Goal: Navigation & Orientation: Find specific page/section

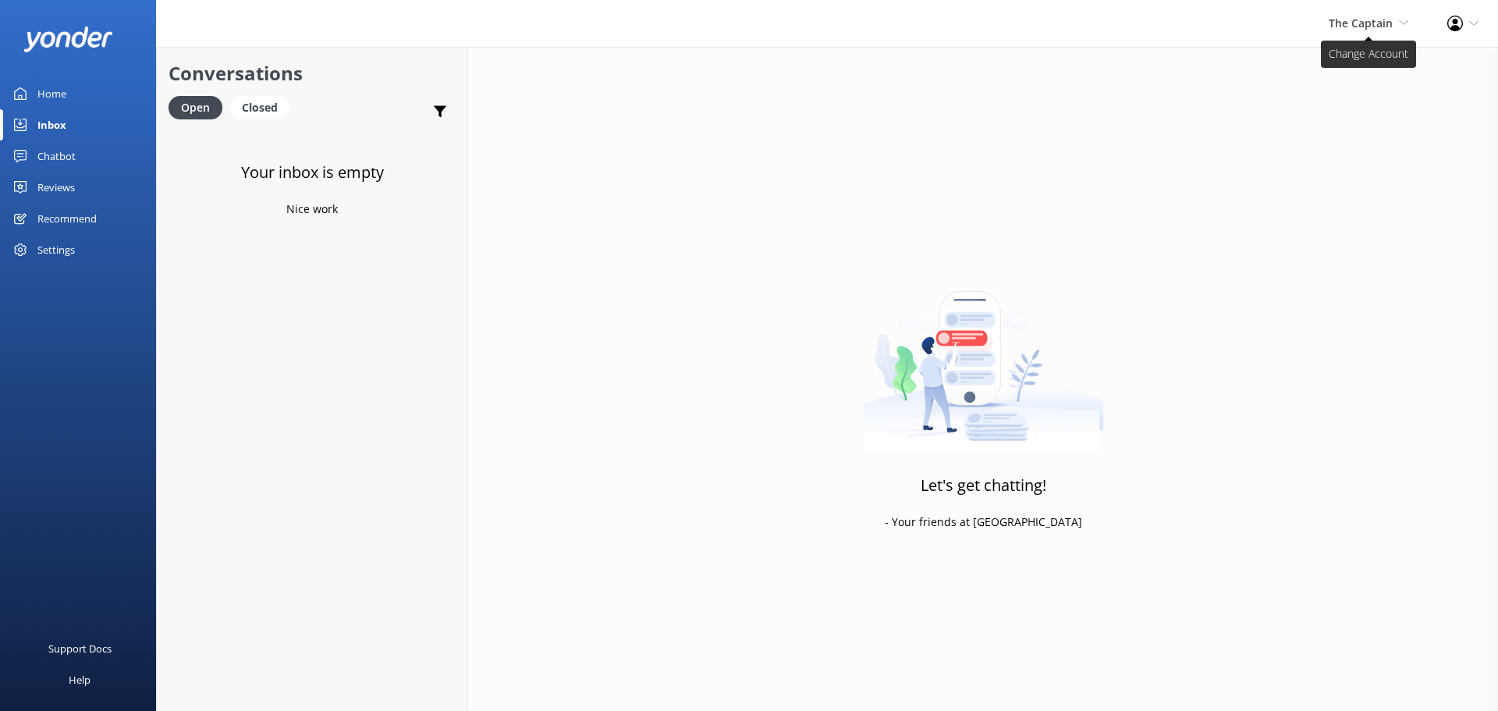
click at [1356, 31] on span "The Captain De Palm Island Aruba's Activities Expert The Captain" at bounding box center [1369, 23] width 80 height 17
click at [1353, 62] on link "De [GEOGRAPHIC_DATA]" at bounding box center [1351, 66] width 156 height 37
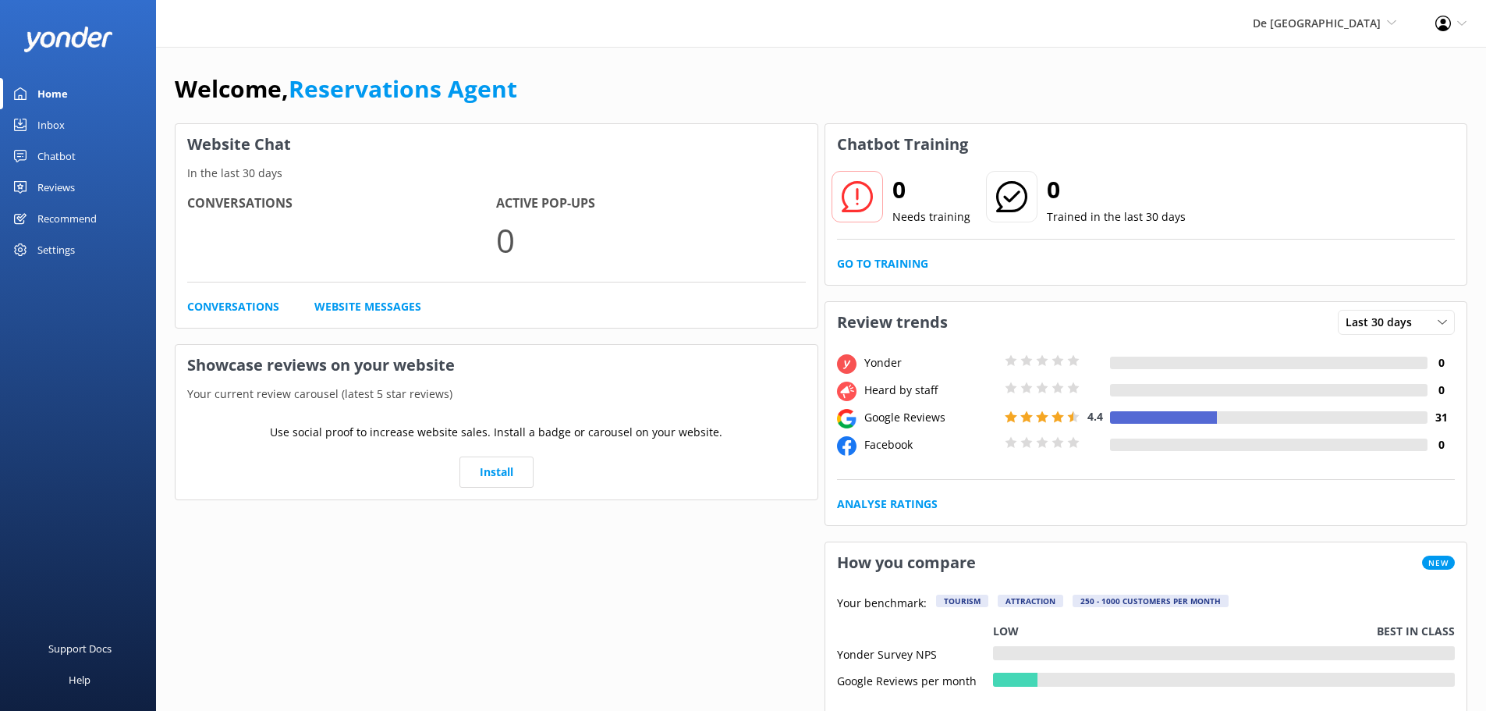
click at [72, 126] on link "Inbox" at bounding box center [78, 124] width 156 height 31
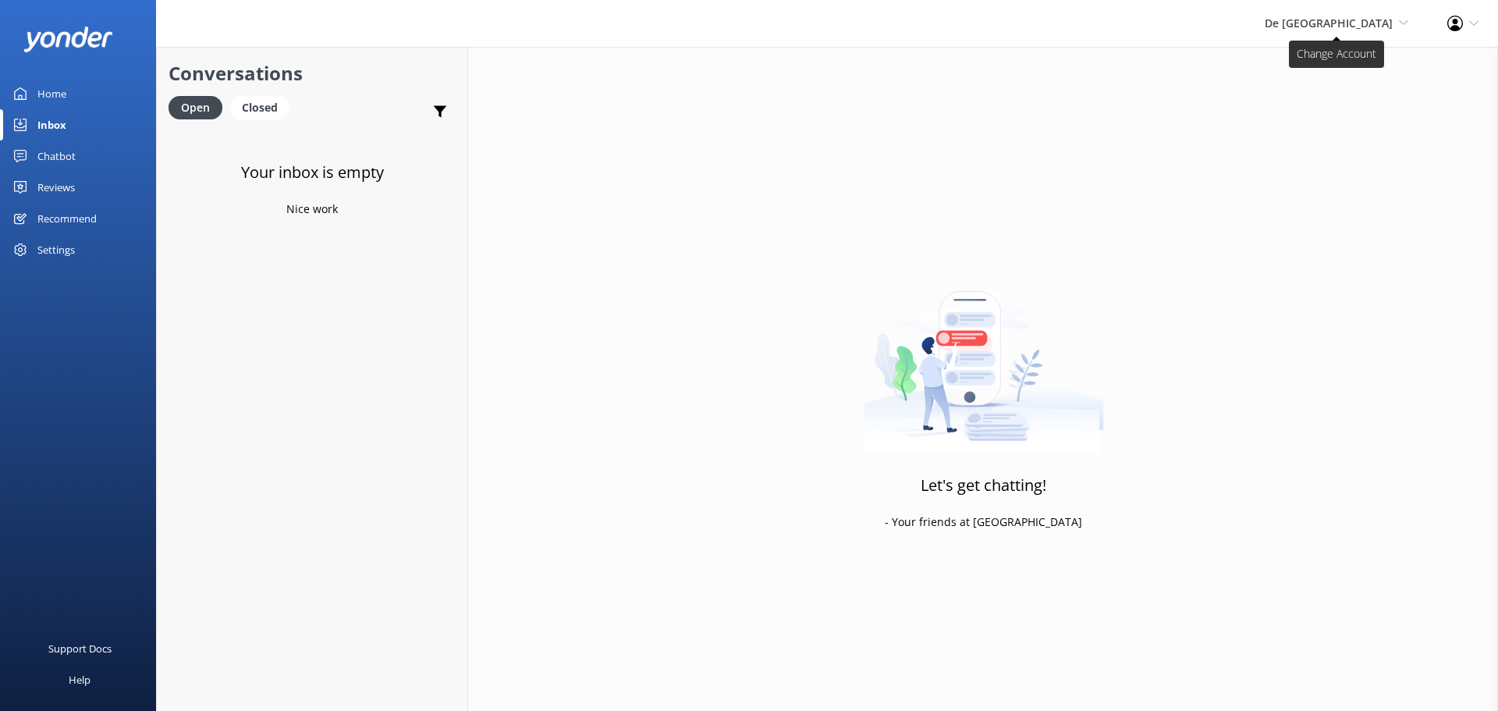
click at [1320, 23] on span "De [GEOGRAPHIC_DATA]" at bounding box center [1329, 23] width 128 height 15
click at [1305, 99] on link "Aruba's Activities Expert" at bounding box center [1351, 104] width 156 height 37
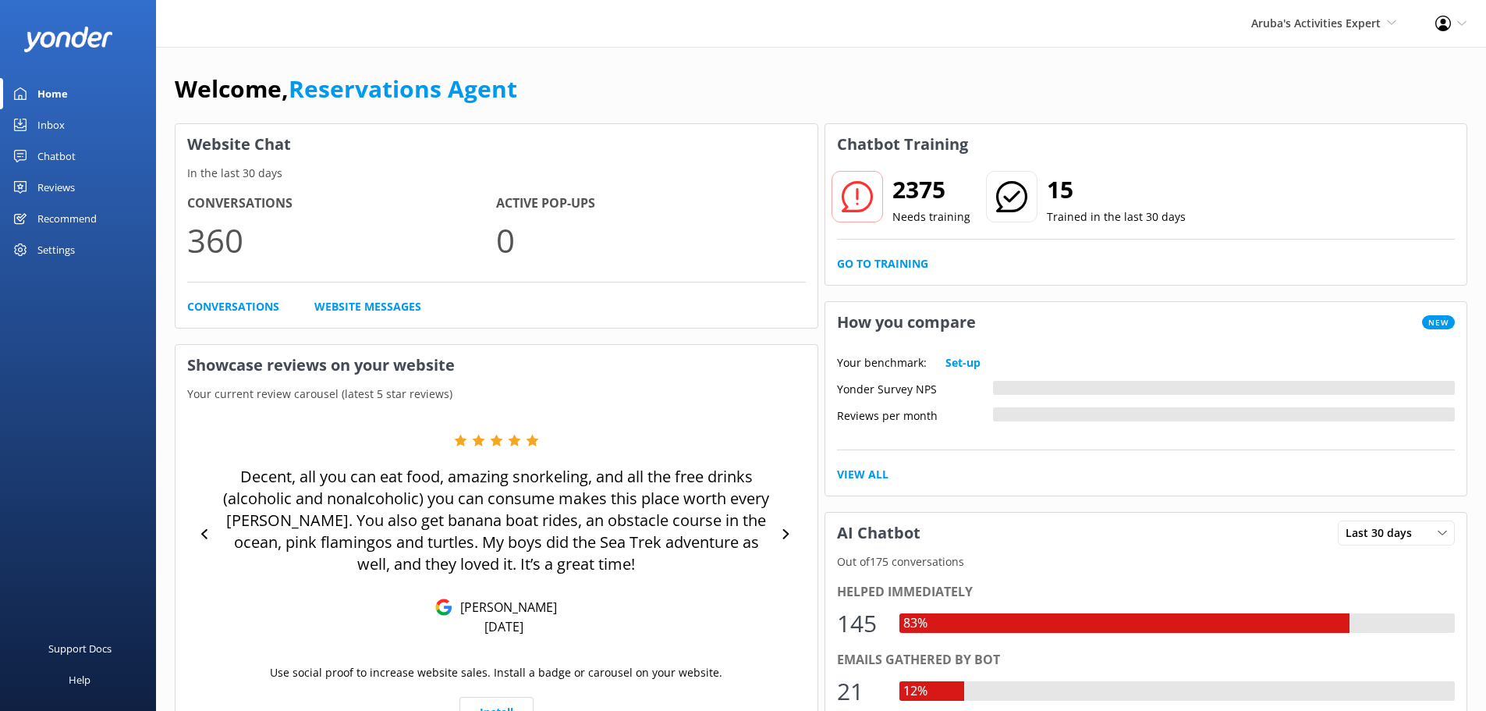
click at [73, 130] on link "Inbox" at bounding box center [78, 124] width 156 height 31
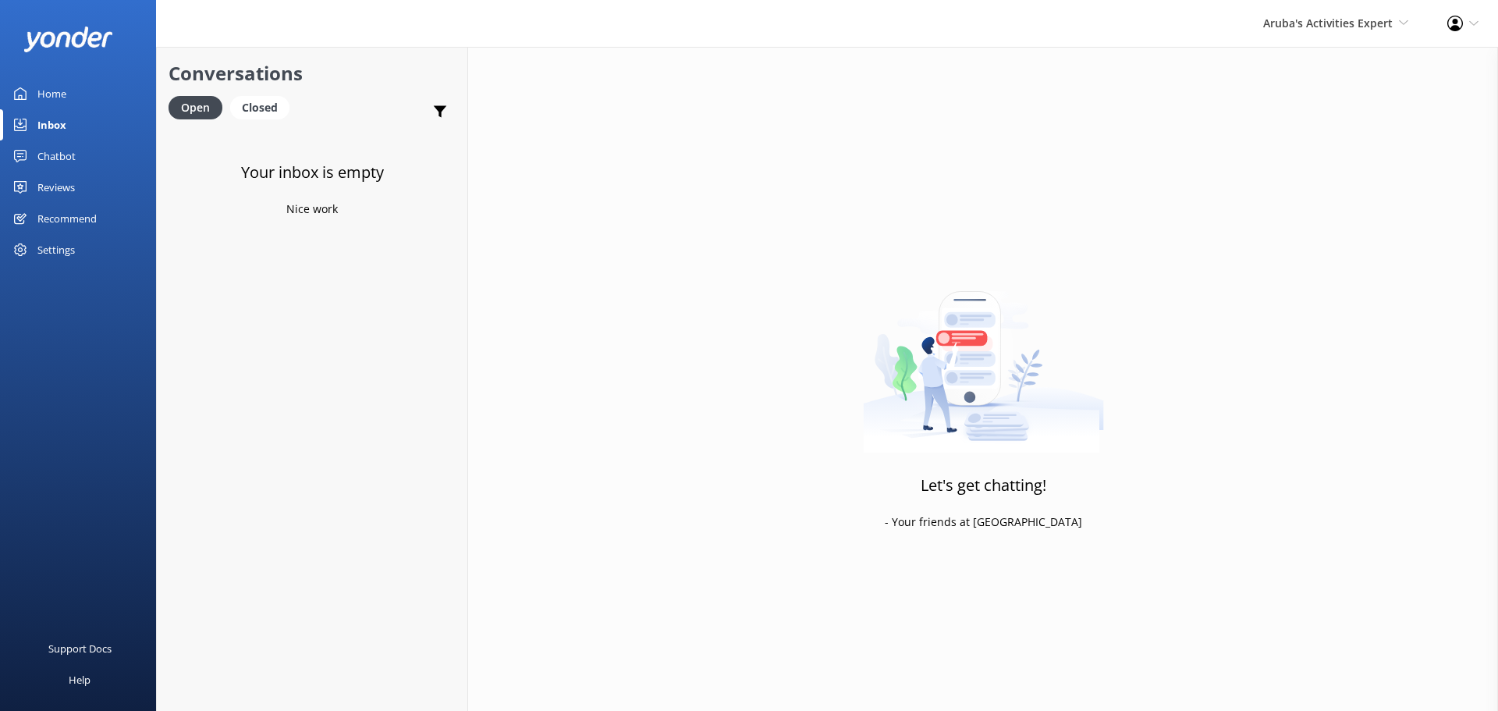
click at [1303, 33] on div "Aruba's Activities Expert De Palm Island Aruba's Activities Expert The Captain" at bounding box center [1336, 23] width 184 height 47
click at [1328, 128] on link "The Captain" at bounding box center [1351, 141] width 156 height 37
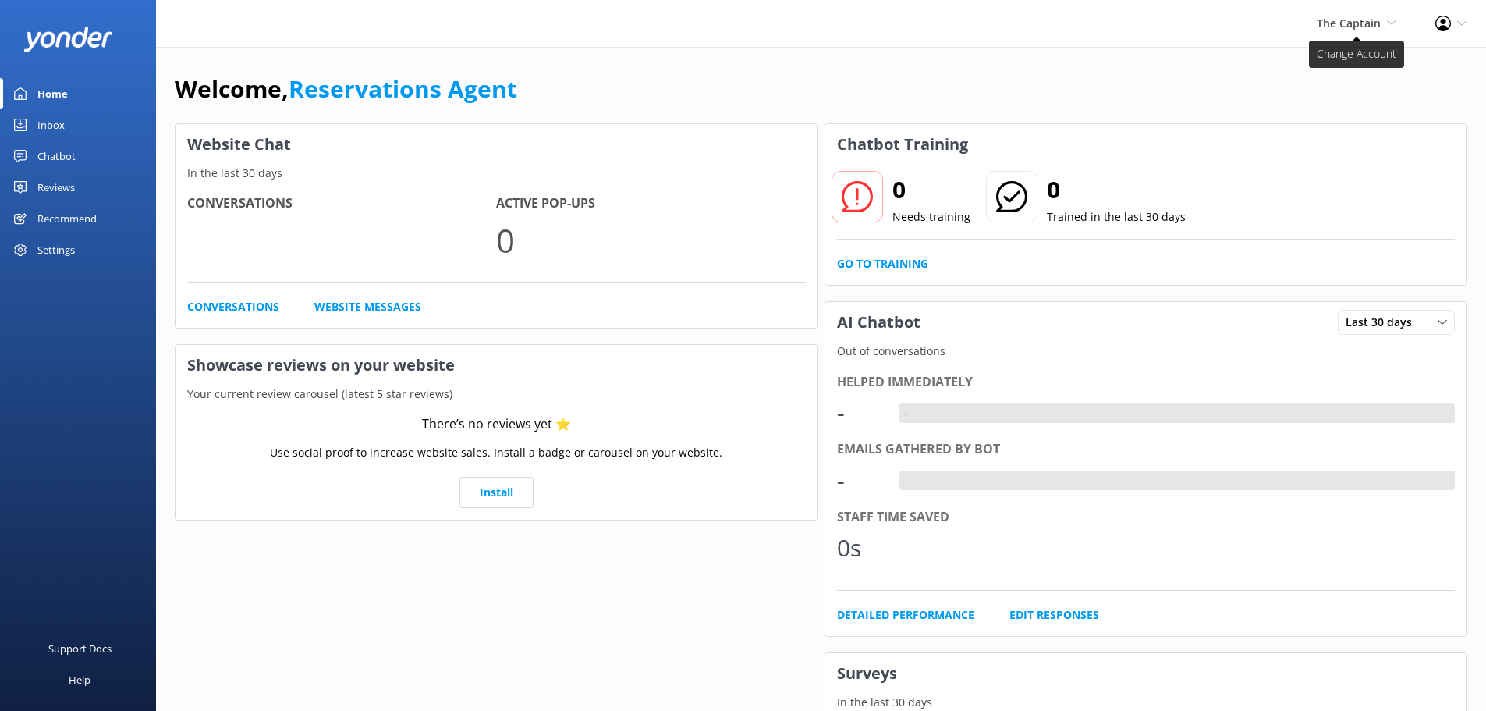
click at [1337, 24] on span "The Captain" at bounding box center [1349, 23] width 64 height 15
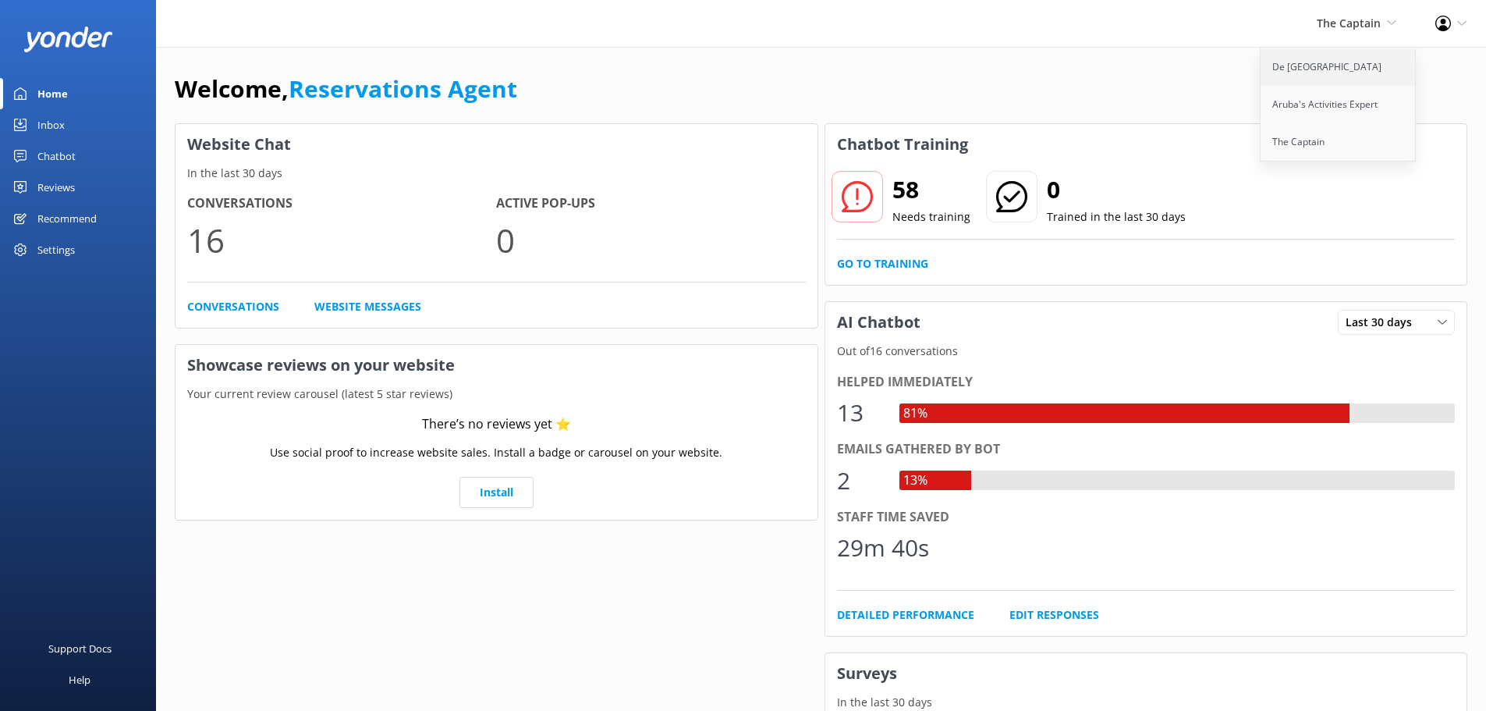
click at [1318, 64] on link "De [GEOGRAPHIC_DATA]" at bounding box center [1339, 66] width 156 height 37
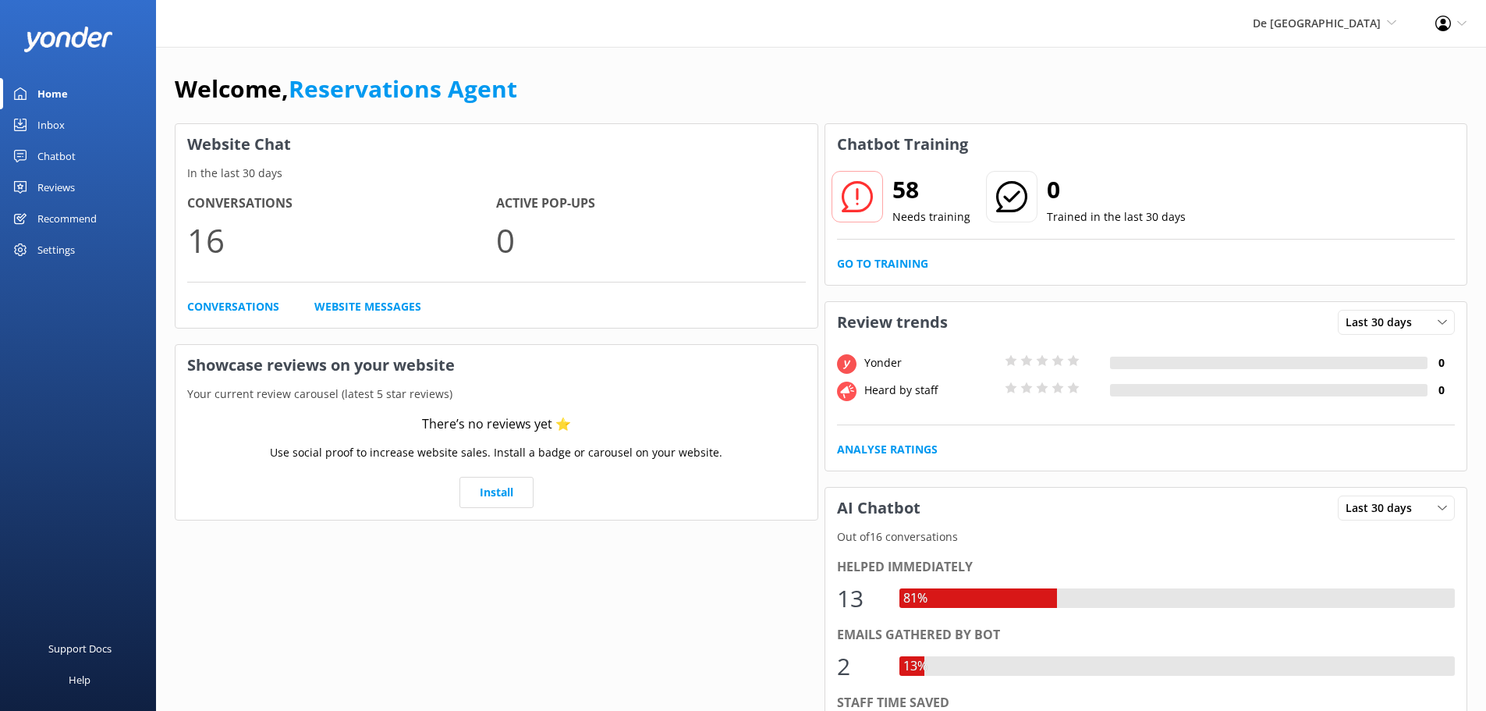
click at [44, 127] on div "Inbox" at bounding box center [50, 124] width 27 height 31
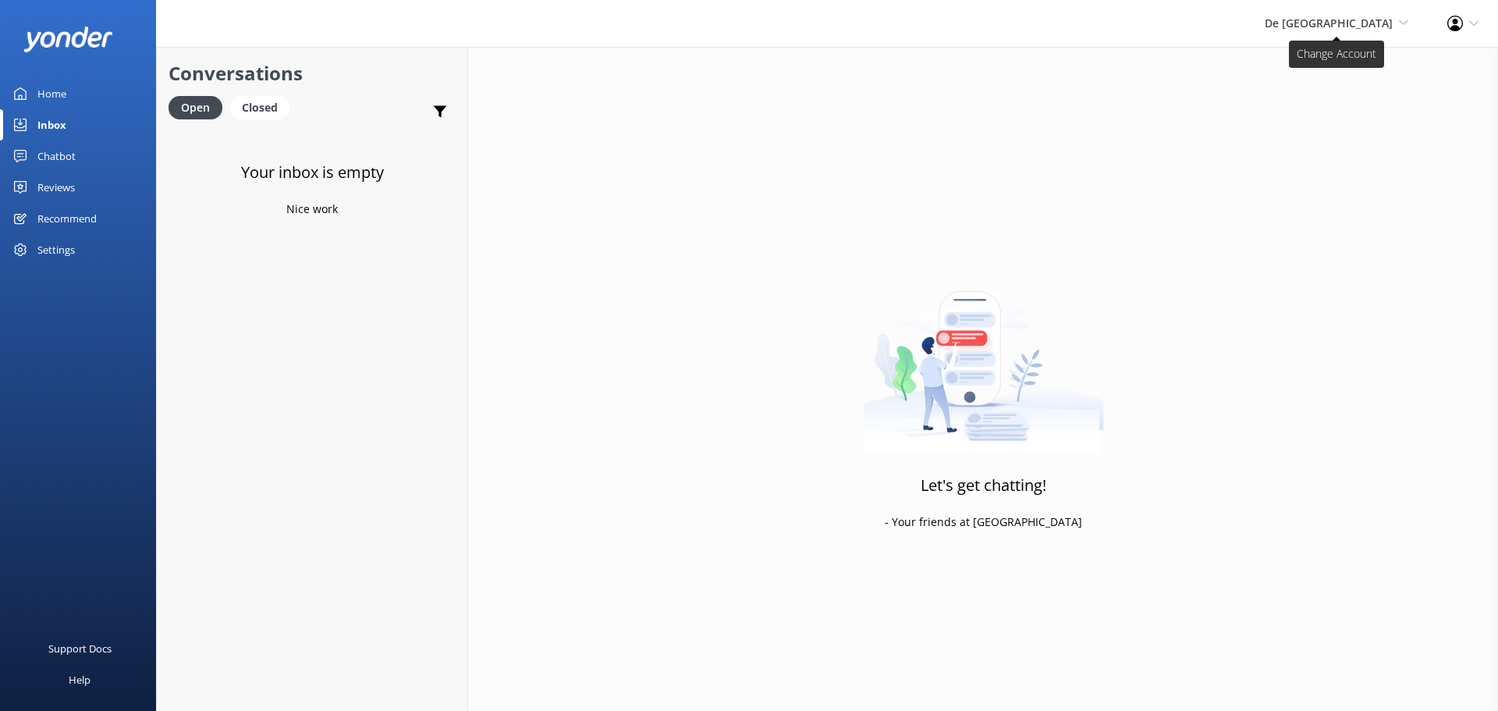
click at [1333, 23] on span "De [GEOGRAPHIC_DATA]" at bounding box center [1329, 23] width 128 height 15
click at [1316, 111] on link "Aruba's Activities Expert" at bounding box center [1351, 104] width 156 height 37
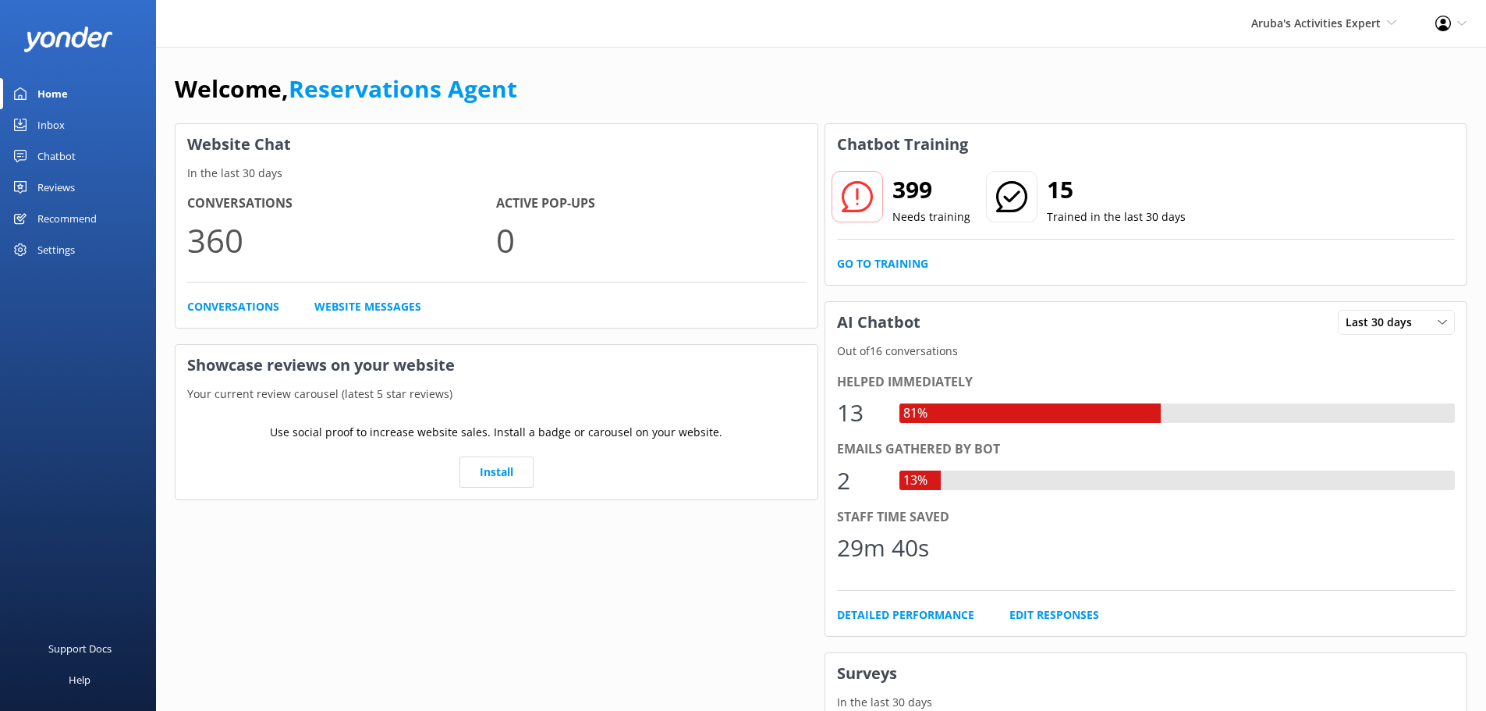
click at [44, 115] on div "Inbox" at bounding box center [50, 124] width 27 height 31
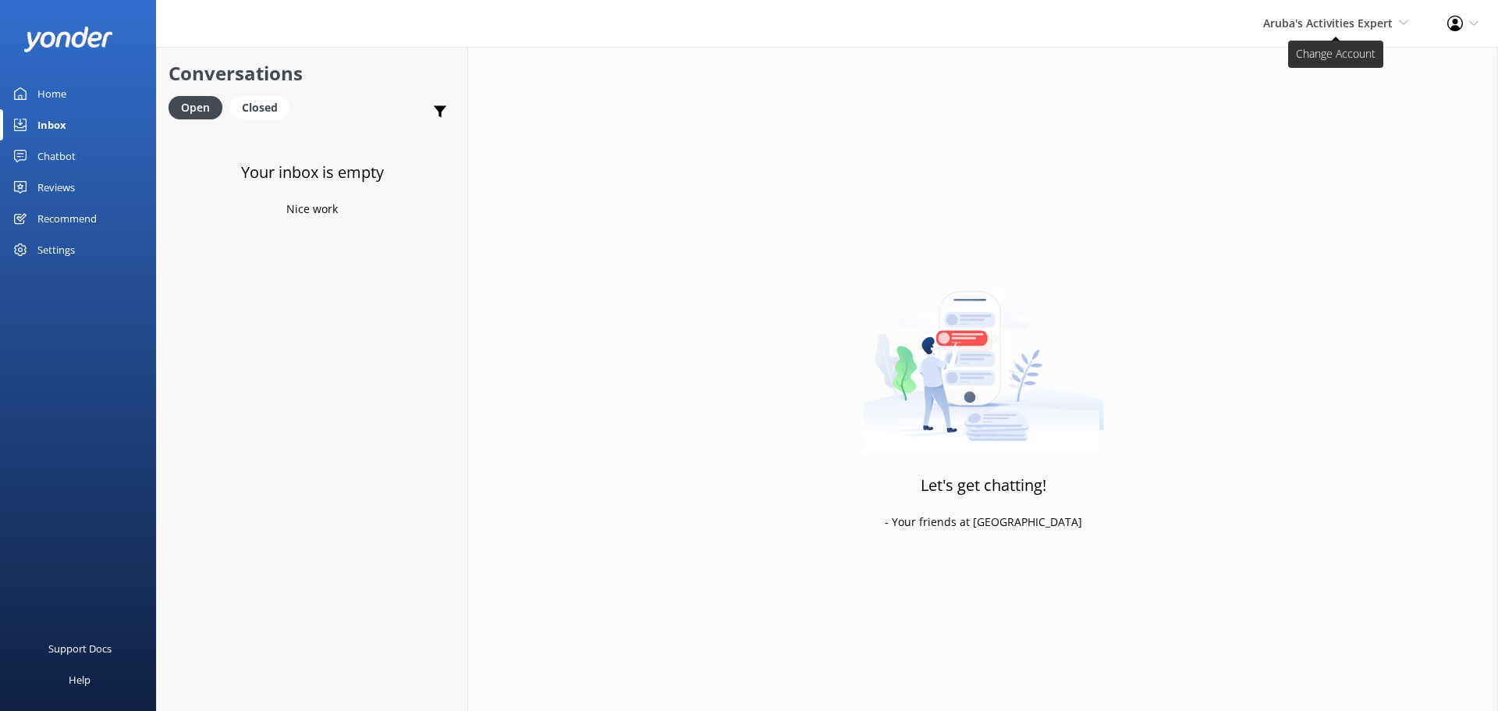
click at [1305, 20] on span "Aruba's Activities Expert" at bounding box center [1328, 23] width 130 height 15
click at [1303, 140] on link "The Captain" at bounding box center [1351, 141] width 156 height 37
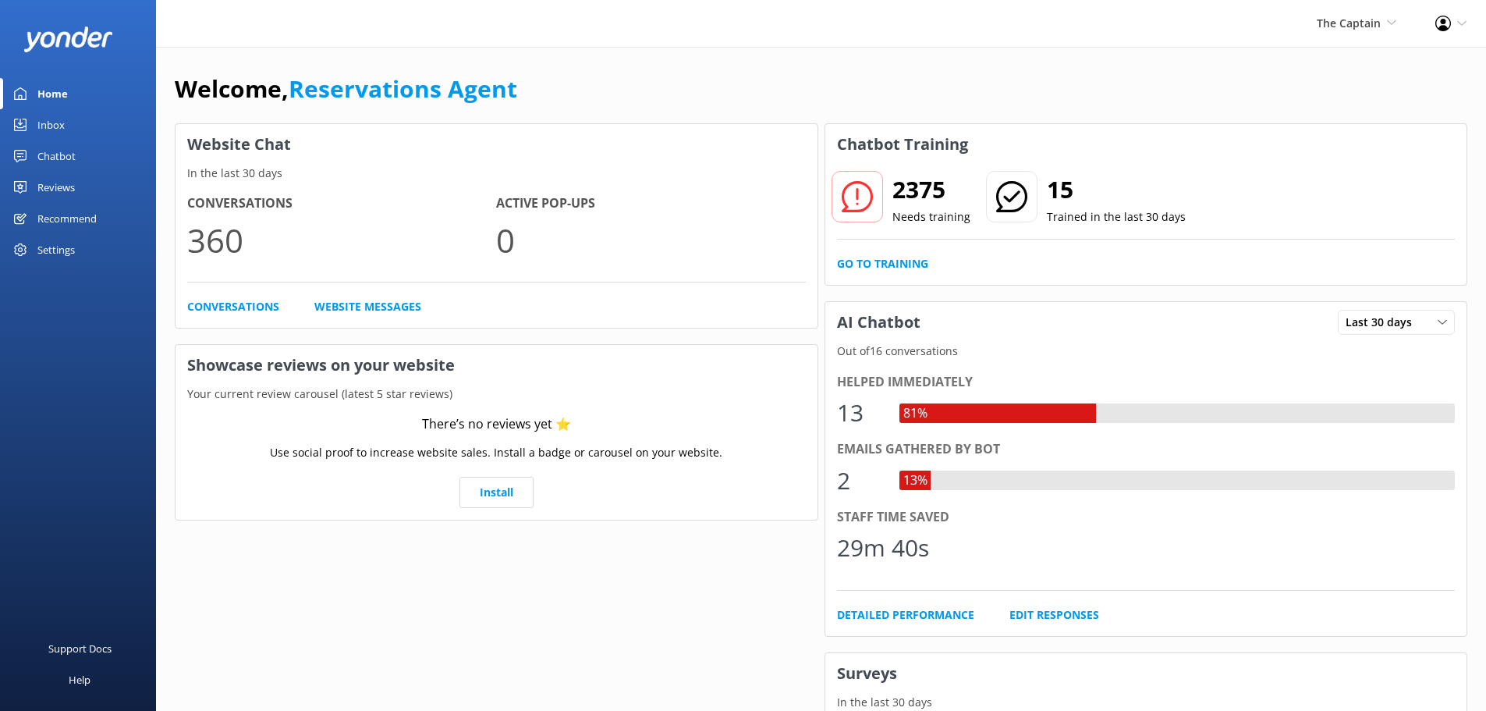
click at [80, 127] on link "Inbox" at bounding box center [78, 124] width 156 height 31
